Goal: Transaction & Acquisition: Purchase product/service

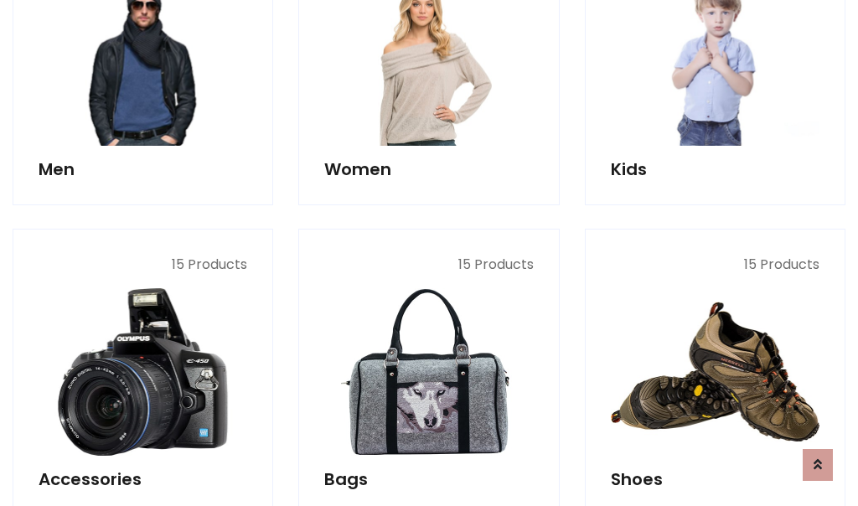
scroll to position [560, 0]
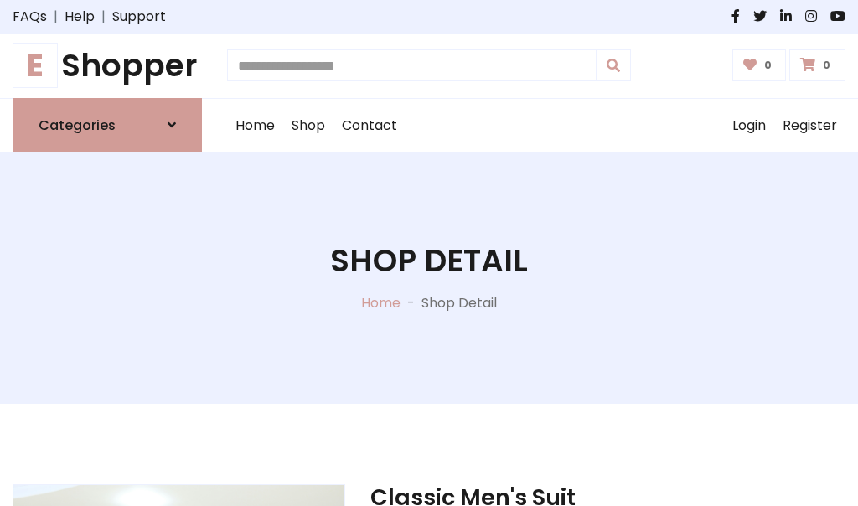
click at [107, 65] on h1 "E Shopper" at bounding box center [107, 66] width 189 height 38
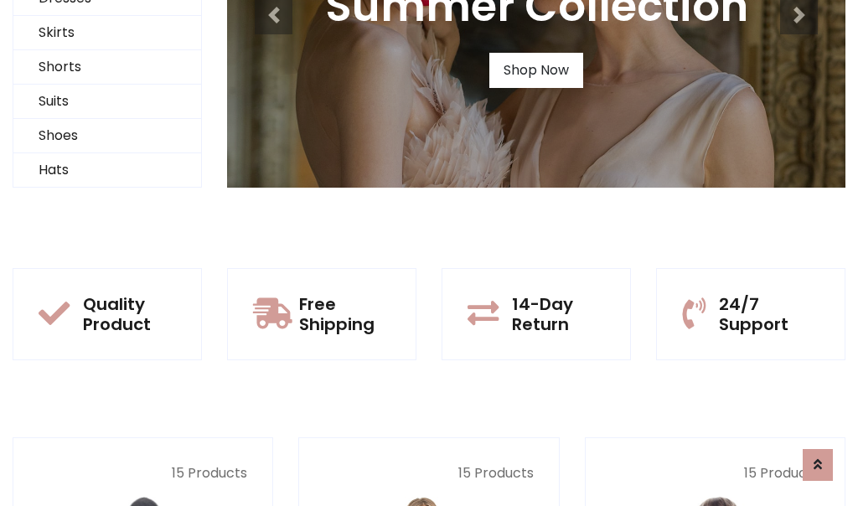
scroll to position [162, 0]
